Goal: Information Seeking & Learning: Compare options

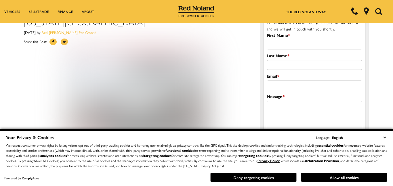
click at [215, 181] on button "Deny targeting cookies" at bounding box center [253, 177] width 86 height 9
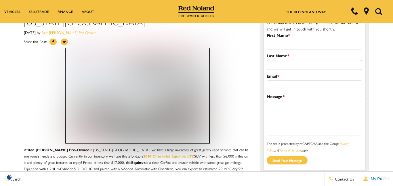
click at [167, 118] on img at bounding box center [138, 96] width 144 height 96
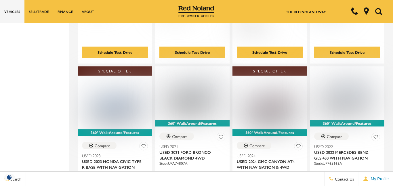
scroll to position [562, 0]
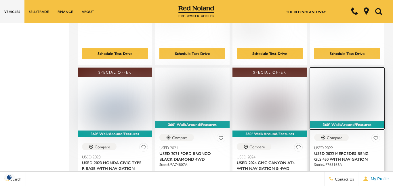
click at [346, 88] on img at bounding box center [347, 96] width 66 height 49
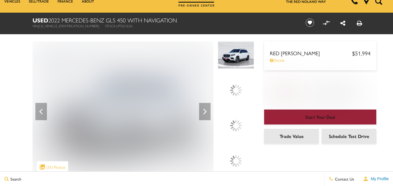
scroll to position [30, 0]
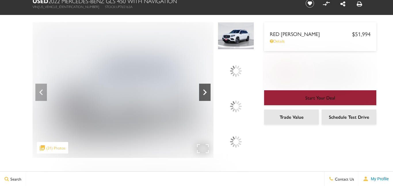
click at [210, 101] on div at bounding box center [204, 92] width 11 height 17
click at [210, 98] on icon at bounding box center [204, 92] width 11 height 11
click at [207, 95] on icon at bounding box center [204, 92] width 3 height 6
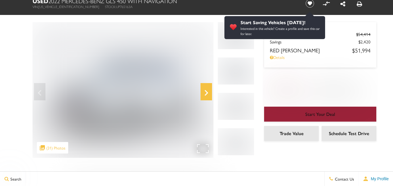
click at [209, 97] on icon "Next" at bounding box center [205, 93] width 11 height 14
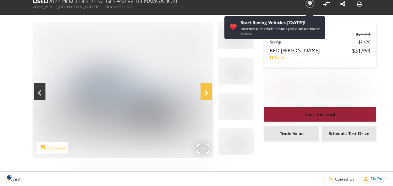
click at [208, 89] on icon "Next" at bounding box center [205, 93] width 11 height 14
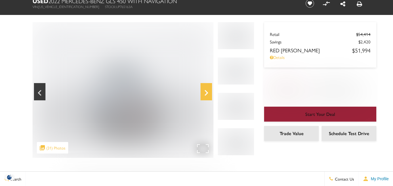
click at [206, 95] on icon "Next" at bounding box center [205, 93] width 3 height 6
click at [212, 121] on img at bounding box center [122, 90] width 181 height 136
click at [207, 95] on icon "Next" at bounding box center [205, 93] width 11 height 14
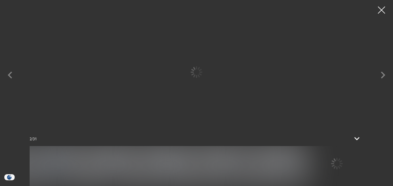
click at [377, 71] on icon "Next" at bounding box center [382, 75] width 17 height 14
click at [388, 77] on icon "Next" at bounding box center [382, 75] width 17 height 14
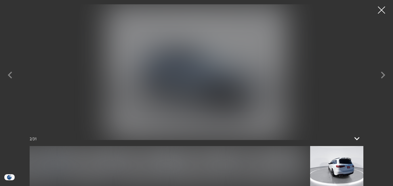
click at [381, 78] on icon "Next" at bounding box center [382, 75] width 17 height 14
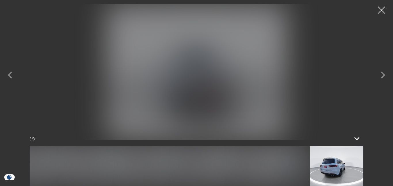
click at [383, 79] on icon "Next" at bounding box center [382, 75] width 17 height 14
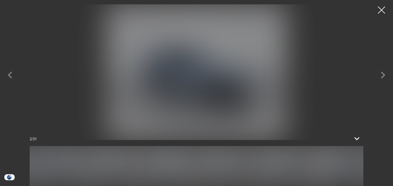
click at [344, 164] on img at bounding box center [336, 166] width 53 height 40
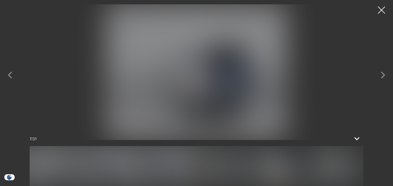
click at [227, 171] on img at bounding box center [224, 166] width 53 height 40
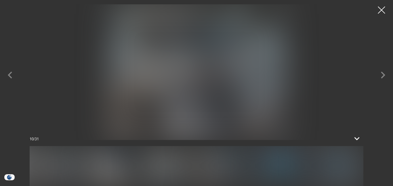
click at [377, 82] on div "Next" at bounding box center [382, 78] width 17 height 26
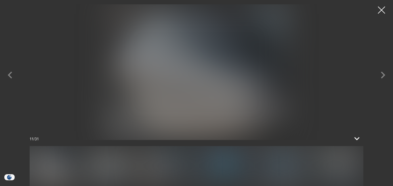
click at [381, 82] on div "Next" at bounding box center [382, 78] width 17 height 26
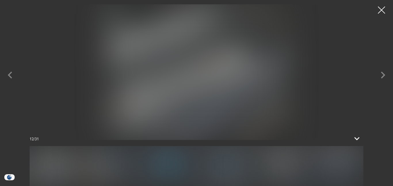
click at [384, 81] on icon "Next" at bounding box center [382, 75] width 17 height 14
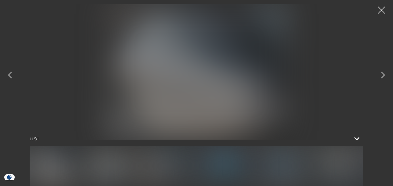
click at [380, 78] on icon "Next" at bounding box center [382, 75] width 17 height 14
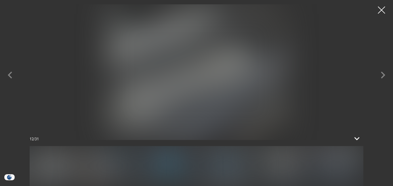
click at [377, 79] on icon "Next" at bounding box center [382, 75] width 17 height 14
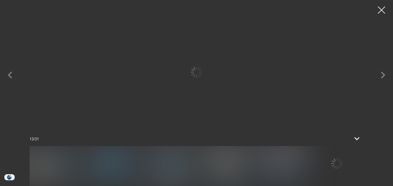
click at [378, 79] on icon "Next" at bounding box center [382, 75] width 17 height 14
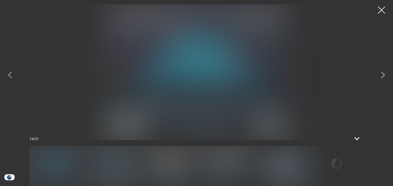
click at [378, 80] on icon "Next" at bounding box center [382, 75] width 17 height 14
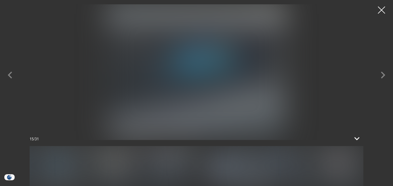
click at [239, 173] on img at bounding box center [224, 166] width 53 height 40
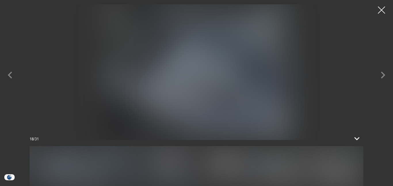
click at [178, 168] on img at bounding box center [168, 166] width 53 height 40
click at [208, 165] on img at bounding box center [224, 166] width 53 height 40
click at [269, 167] on img at bounding box center [280, 166] width 53 height 40
click at [336, 168] on img at bounding box center [336, 166] width 53 height 40
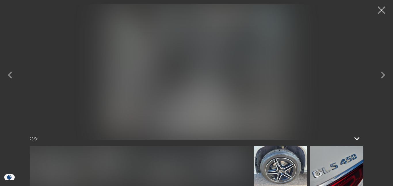
click at [337, 175] on img at bounding box center [336, 166] width 53 height 40
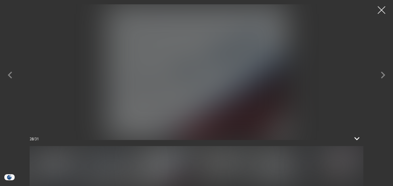
click at [381, 14] on div at bounding box center [381, 10] width 15 height 15
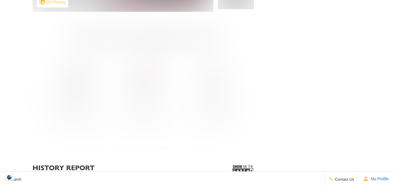
scroll to position [0, 0]
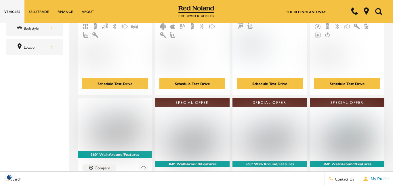
scroll to position [289, 0]
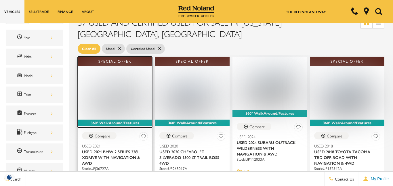
click at [122, 97] on img at bounding box center [115, 94] width 66 height 49
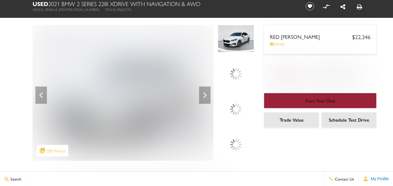
scroll to position [33, 0]
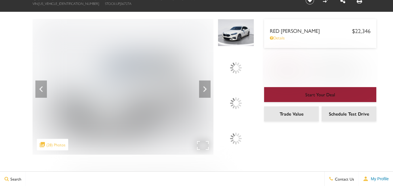
click at [194, 113] on img at bounding box center [122, 87] width 181 height 136
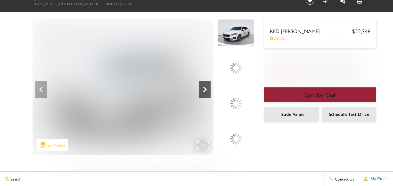
click at [210, 95] on icon at bounding box center [204, 89] width 11 height 11
click at [207, 92] on icon at bounding box center [204, 90] width 3 height 6
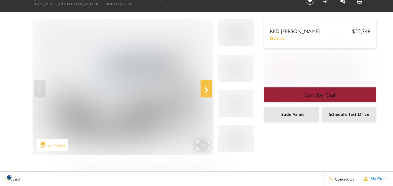
click at [201, 91] on icon "Next" at bounding box center [205, 90] width 11 height 14
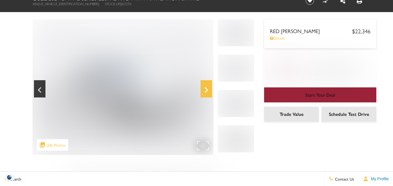
click at [207, 90] on icon "Next" at bounding box center [205, 90] width 3 height 6
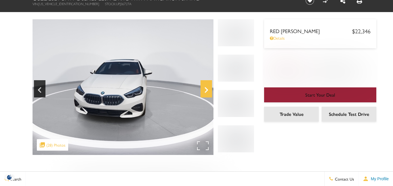
click at [209, 94] on icon "Next" at bounding box center [205, 90] width 11 height 14
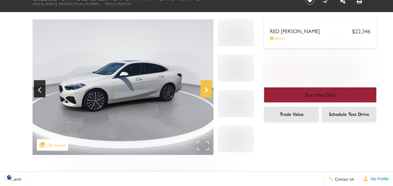
click at [208, 96] on icon "Next" at bounding box center [205, 90] width 11 height 14
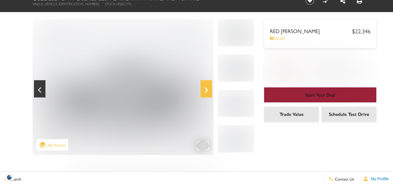
click at [212, 91] on img at bounding box center [122, 87] width 181 height 136
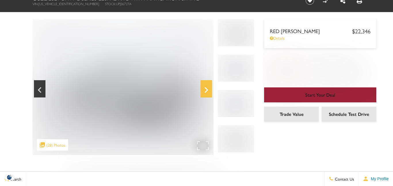
click at [210, 92] on icon "Next" at bounding box center [205, 90] width 11 height 14
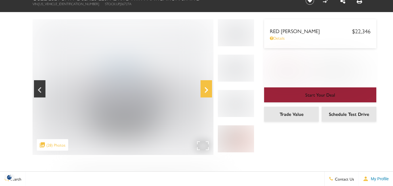
click at [205, 92] on icon "Next" at bounding box center [205, 90] width 11 height 14
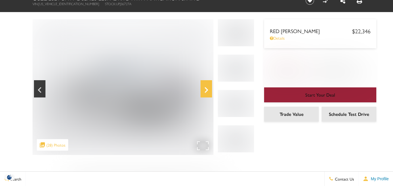
click at [206, 95] on icon "Next" at bounding box center [205, 90] width 11 height 14
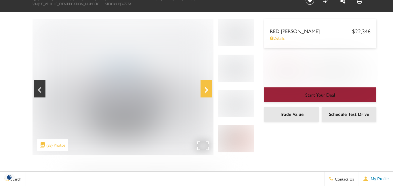
click at [204, 94] on icon "Next" at bounding box center [205, 90] width 11 height 14
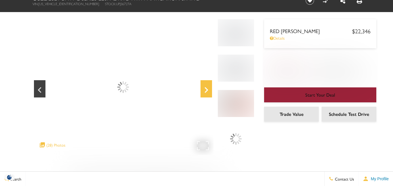
click at [207, 90] on icon "Next" at bounding box center [205, 90] width 3 height 6
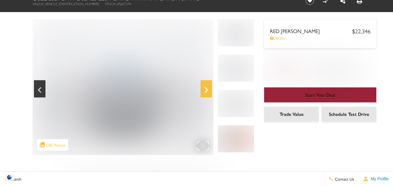
click at [231, 136] on img at bounding box center [236, 138] width 36 height 27
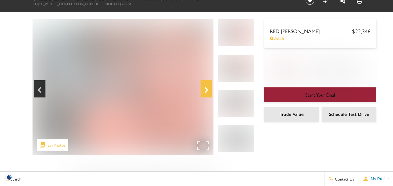
click at [206, 102] on img at bounding box center [122, 87] width 181 height 136
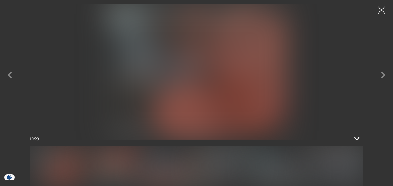
click at [230, 168] on img at bounding box center [224, 166] width 53 height 40
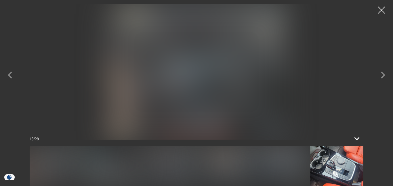
click at [238, 165] on img at bounding box center [224, 166] width 53 height 40
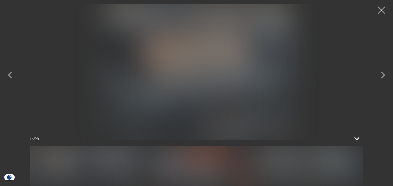
click at [171, 168] on img at bounding box center [168, 166] width 53 height 40
click at [220, 168] on img at bounding box center [224, 166] width 53 height 40
click at [177, 162] on img at bounding box center [168, 166] width 53 height 40
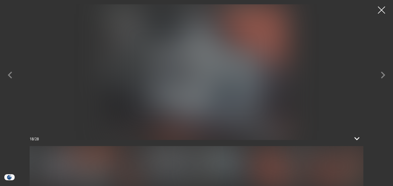
click at [181, 168] on img at bounding box center [168, 166] width 53 height 40
click at [222, 166] on img at bounding box center [224, 166] width 53 height 40
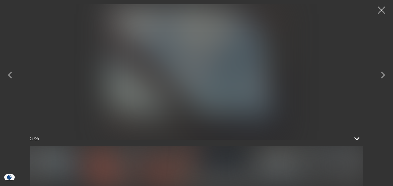
click at [181, 166] on img at bounding box center [168, 166] width 53 height 40
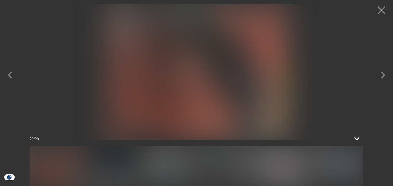
click at [222, 166] on img at bounding box center [224, 166] width 53 height 40
click at [231, 167] on img at bounding box center [224, 166] width 53 height 40
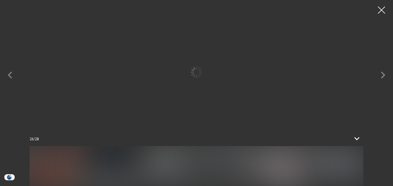
click at [269, 169] on img at bounding box center [280, 166] width 53 height 40
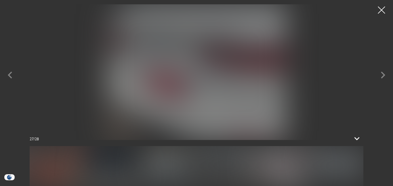
click at [279, 167] on img at bounding box center [280, 166] width 53 height 40
click at [336, 160] on img at bounding box center [336, 166] width 53 height 40
click at [336, 170] on img at bounding box center [336, 166] width 53 height 40
click at [335, 162] on img at bounding box center [336, 166] width 53 height 40
click at [379, 11] on div at bounding box center [381, 10] width 15 height 15
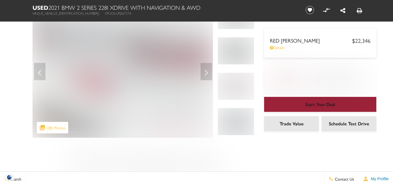
scroll to position [0, 0]
